Goal: Navigation & Orientation: Understand site structure

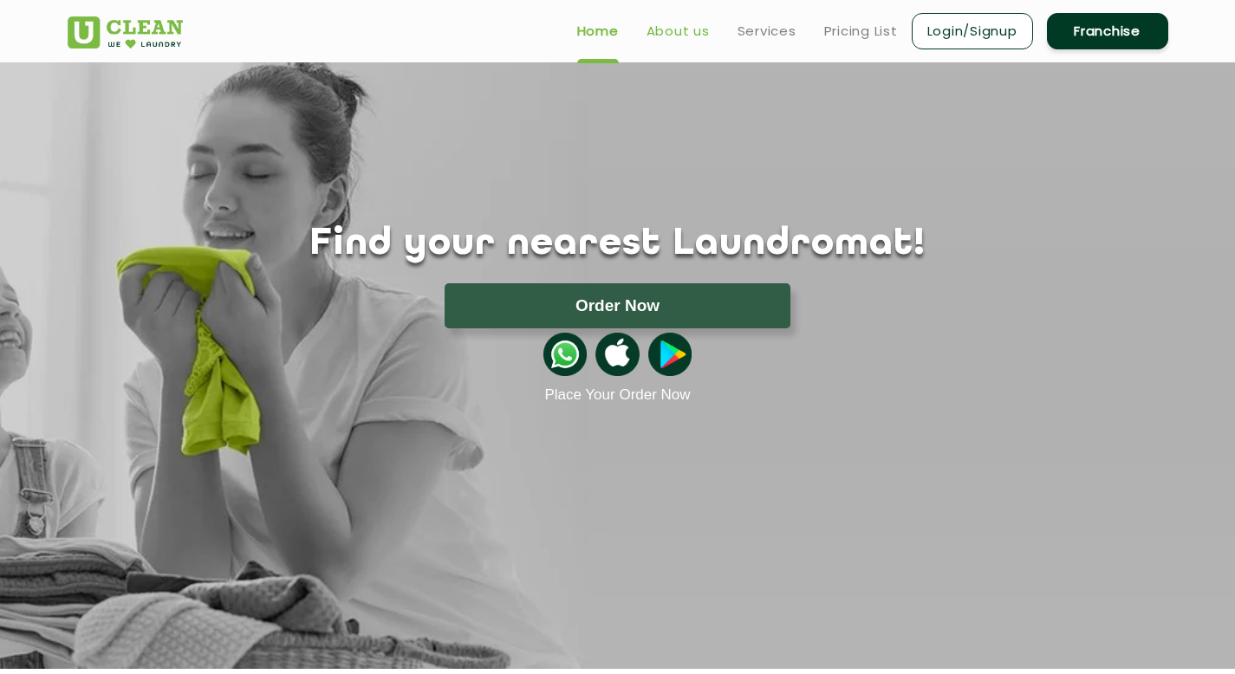
click at [673, 41] on link "About us" at bounding box center [677, 31] width 63 height 21
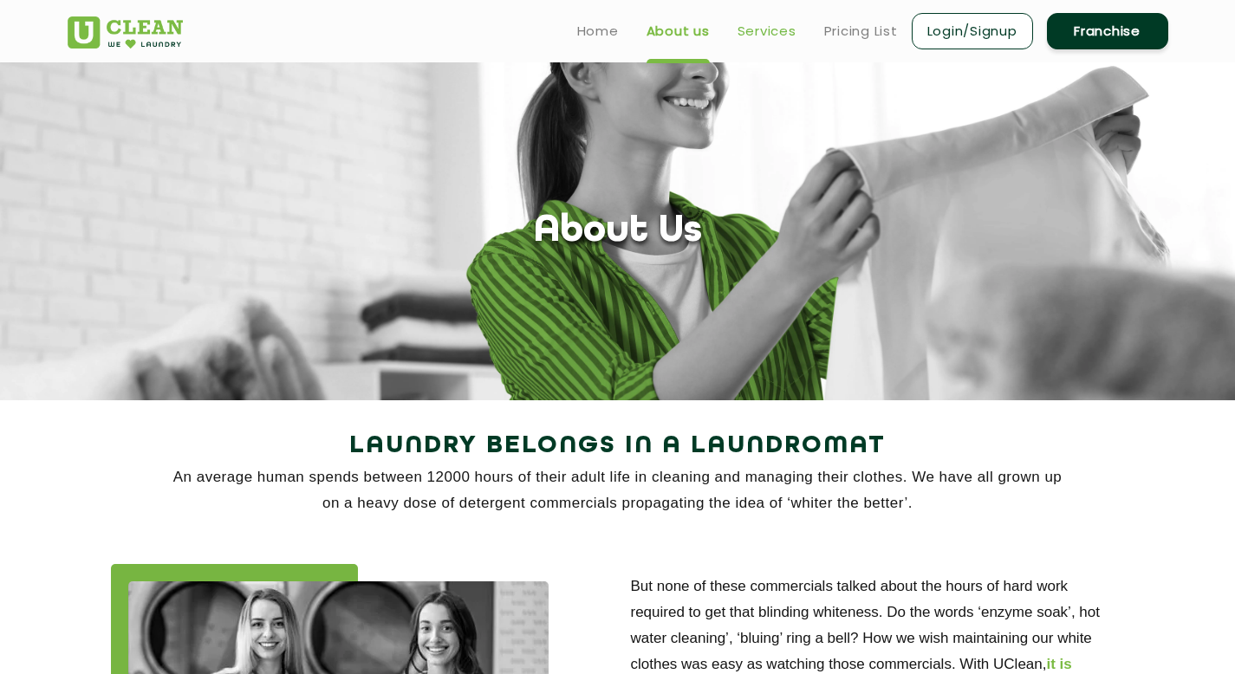
click at [741, 40] on link "Services" at bounding box center [766, 31] width 59 height 21
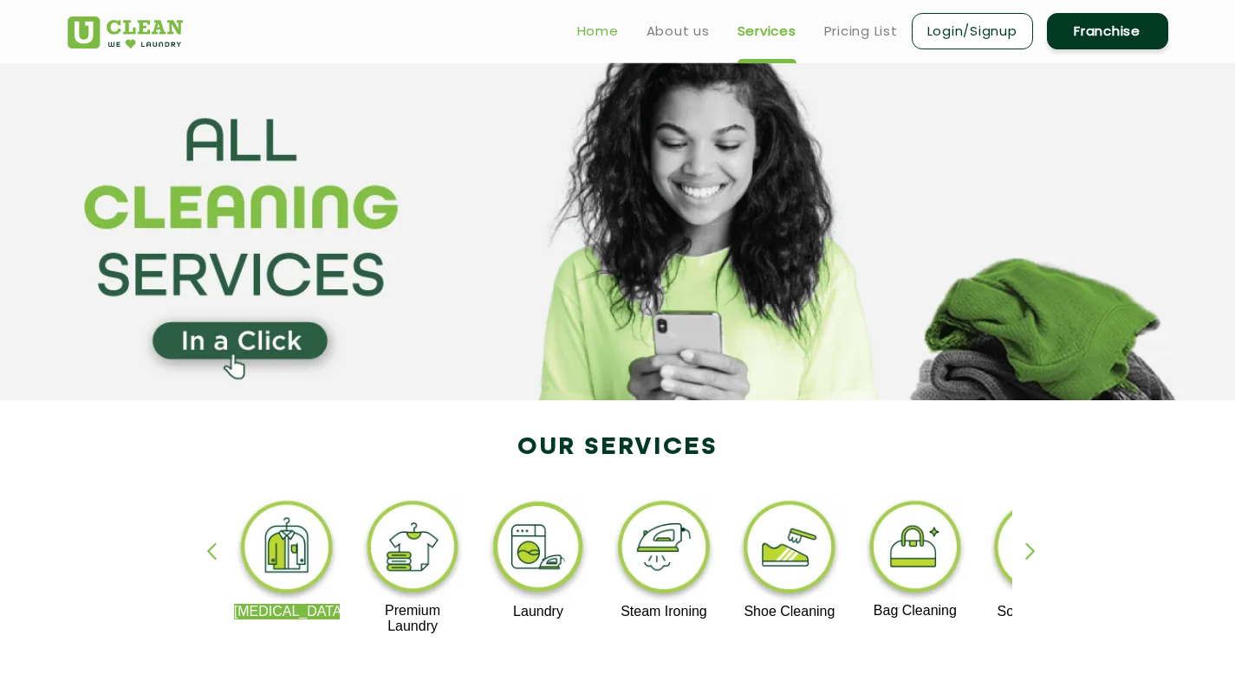
click at [591, 37] on link "Home" at bounding box center [598, 31] width 42 height 21
